Goal: Information Seeking & Learning: Learn about a topic

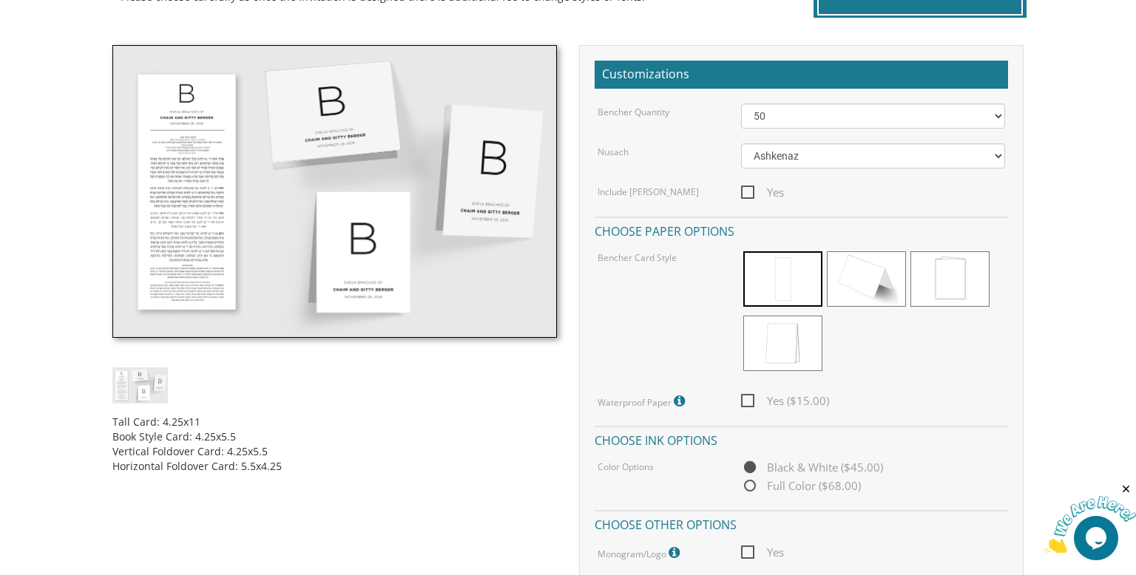
scroll to position [396, 0]
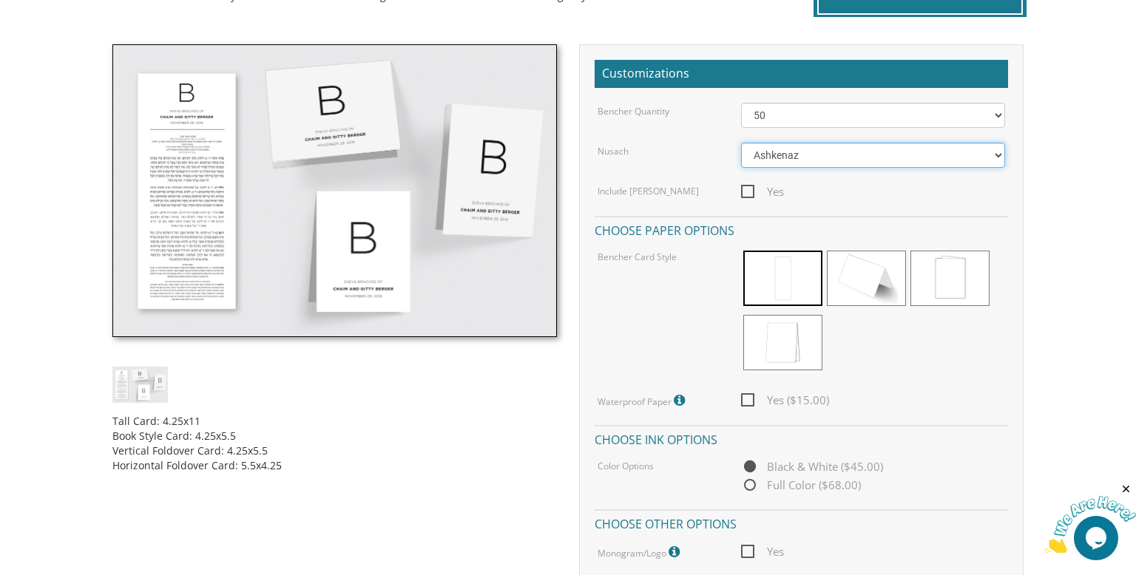
click at [776, 159] on select "Ashkenaz [PERSON_NAME]" at bounding box center [873, 155] width 265 height 25
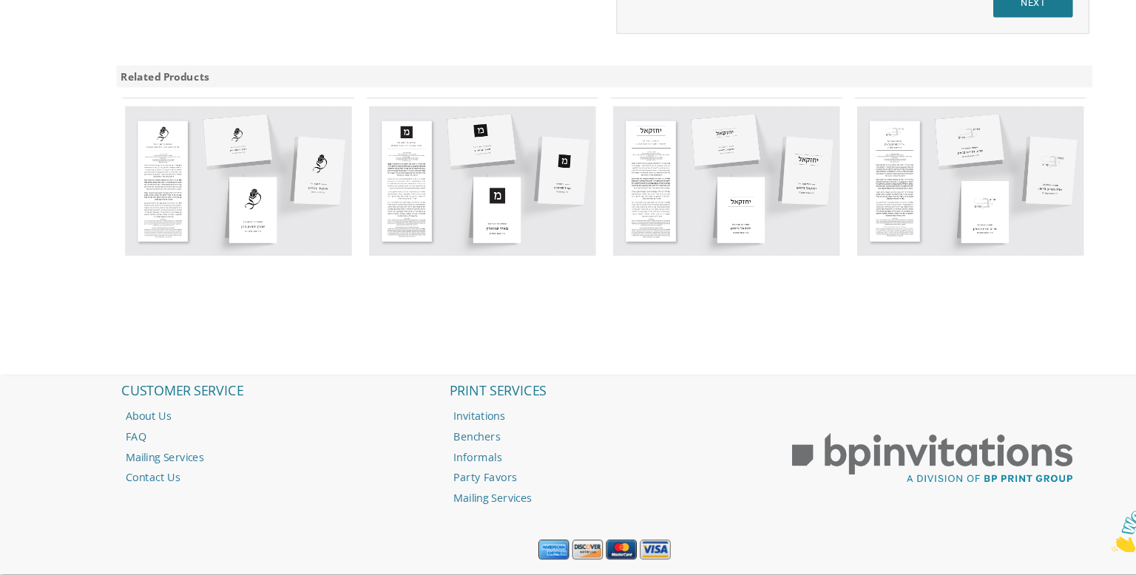
scroll to position [1158, 0]
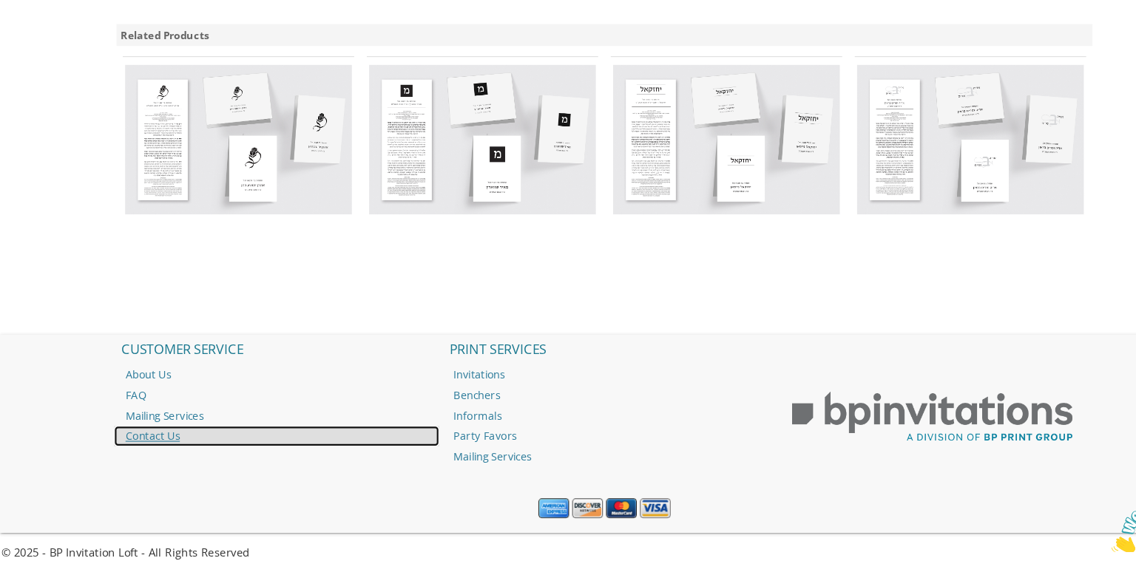
click at [150, 443] on link "Contact Us" at bounding box center [260, 444] width 306 height 19
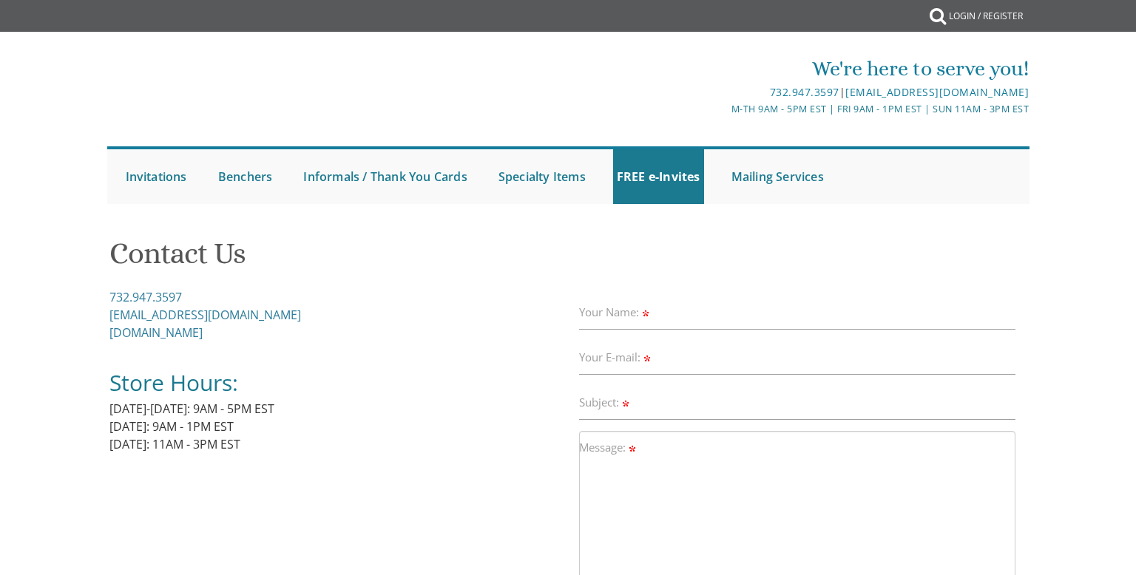
click at [155, 435] on div "732.947.3597 Invitations@BPPrintGroup.com BPPrintGroup.com Store Hours: Monday-…" at bounding box center [338, 379] width 459 height 183
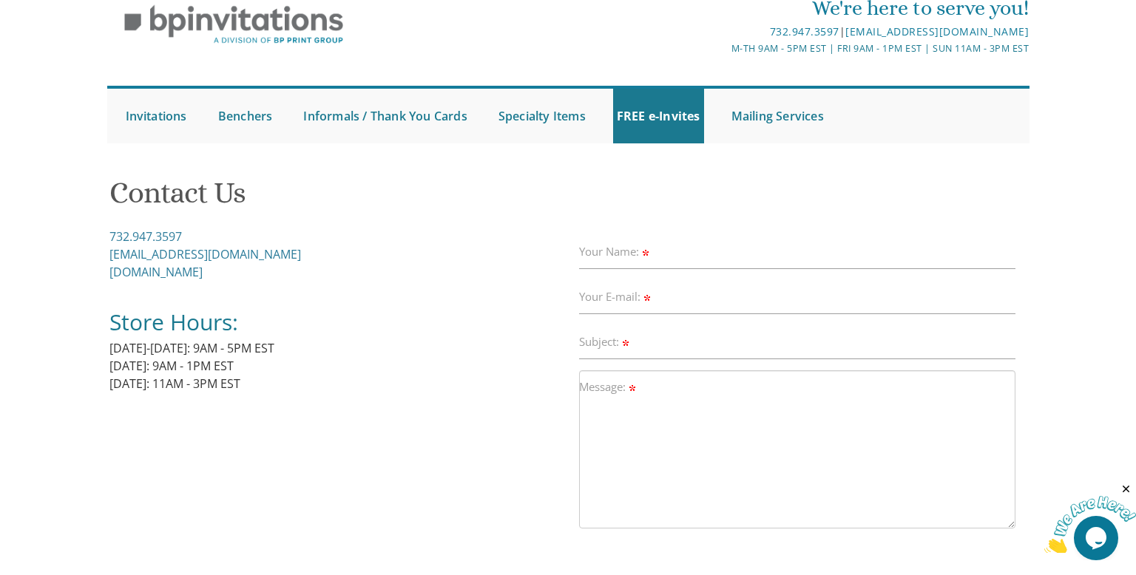
scroll to position [441, 0]
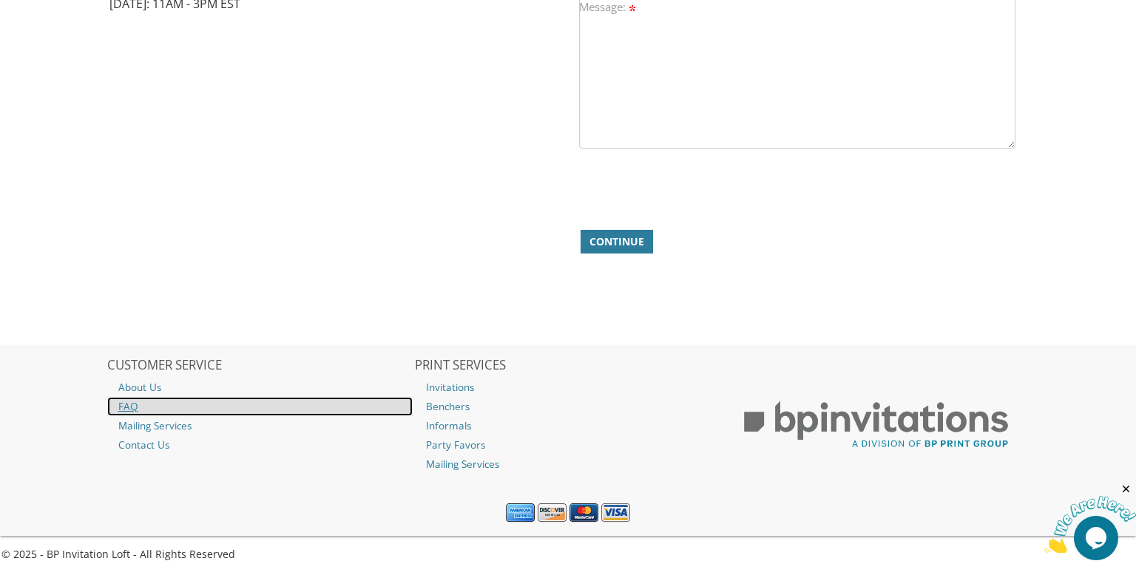
click at [132, 403] on link "FAQ" at bounding box center [260, 406] width 306 height 19
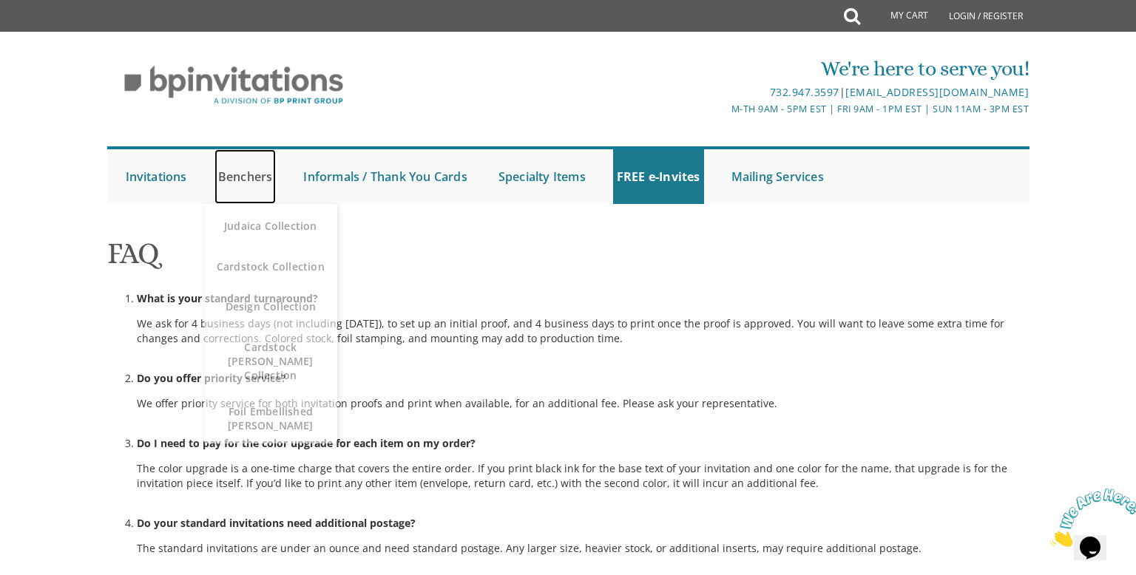
click at [249, 177] on link "Benchers" at bounding box center [245, 176] width 62 height 55
